Goal: Check status: Check status

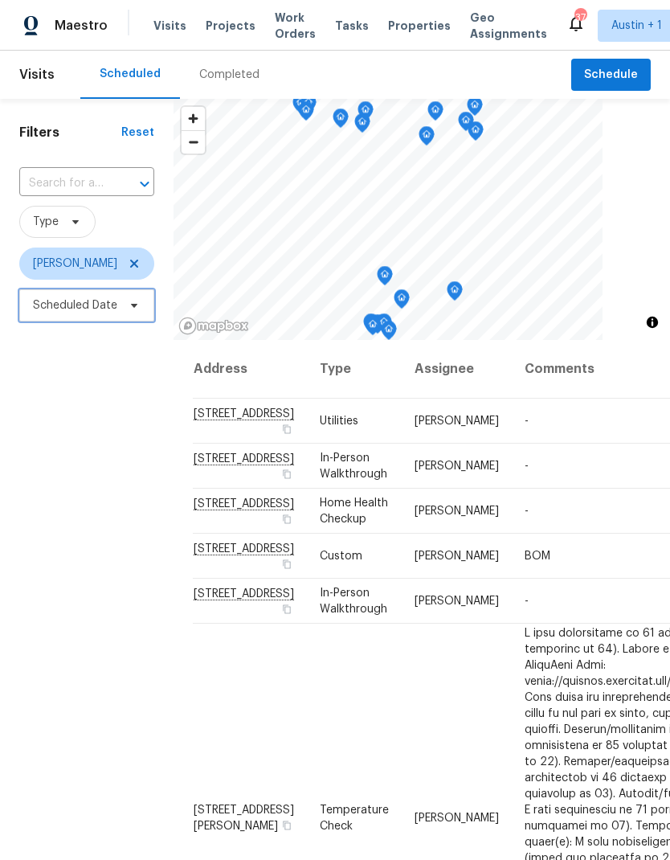
click at [59, 313] on span "Scheduled Date" at bounding box center [75, 305] width 84 height 16
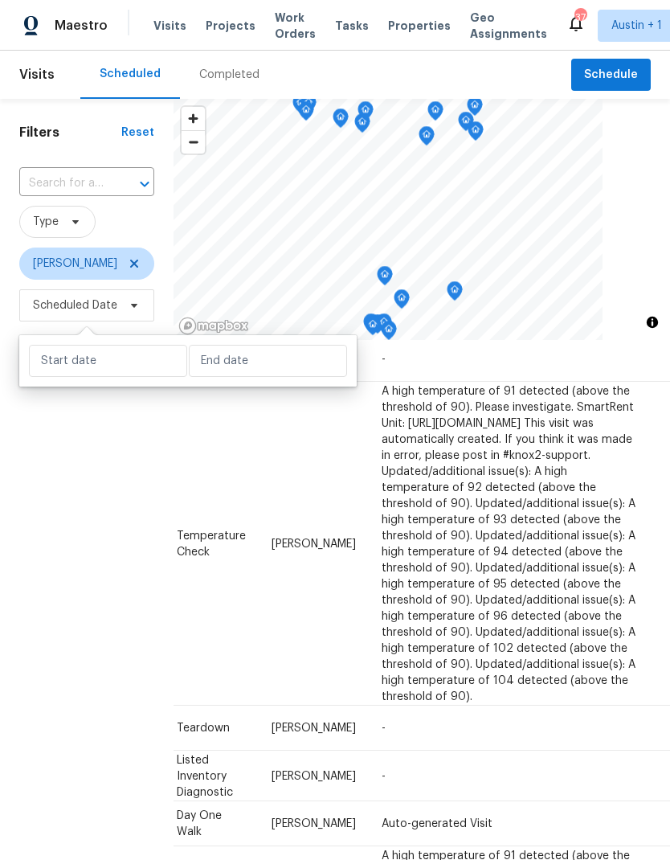
scroll to position [1031, 143]
click at [0, 0] on icon at bounding box center [0, 0] width 0 height 0
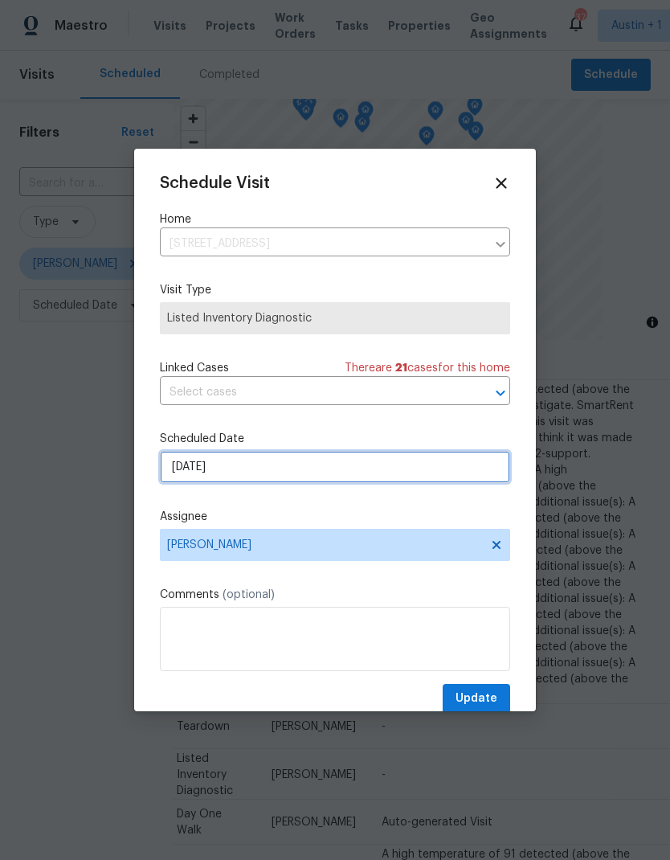
click at [297, 476] on input "[DATE]" at bounding box center [335, 467] width 350 height 32
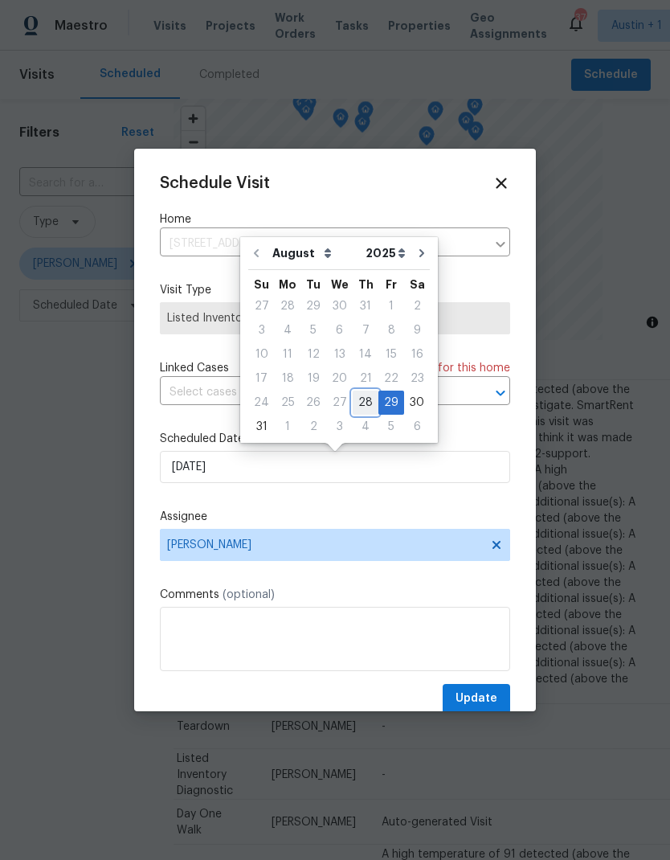
click at [356, 407] on div "28" at bounding box center [366, 402] width 26 height 22
type input "[DATE]"
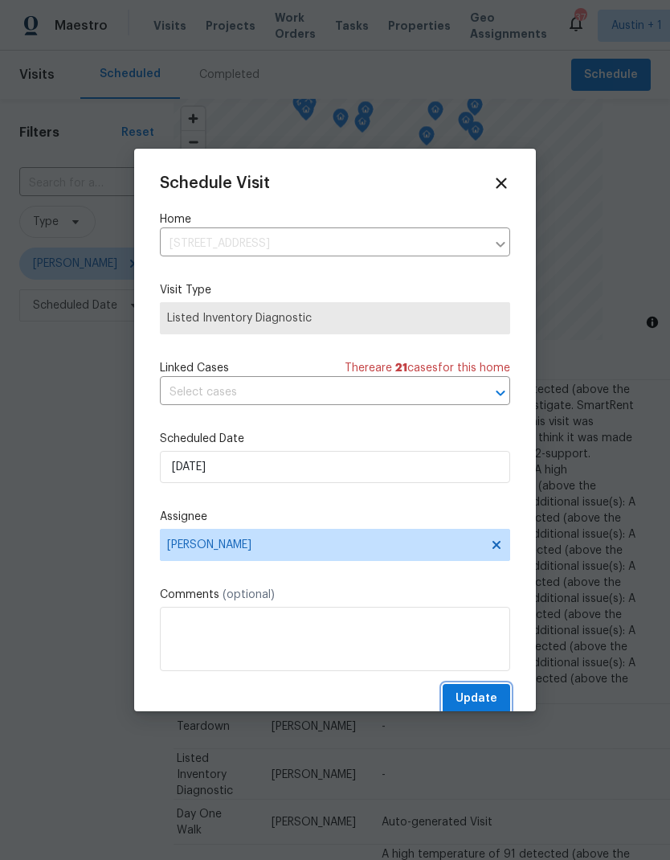
click at [499, 701] on button "Update" at bounding box center [476, 699] width 67 height 30
